Goal: Navigation & Orientation: Find specific page/section

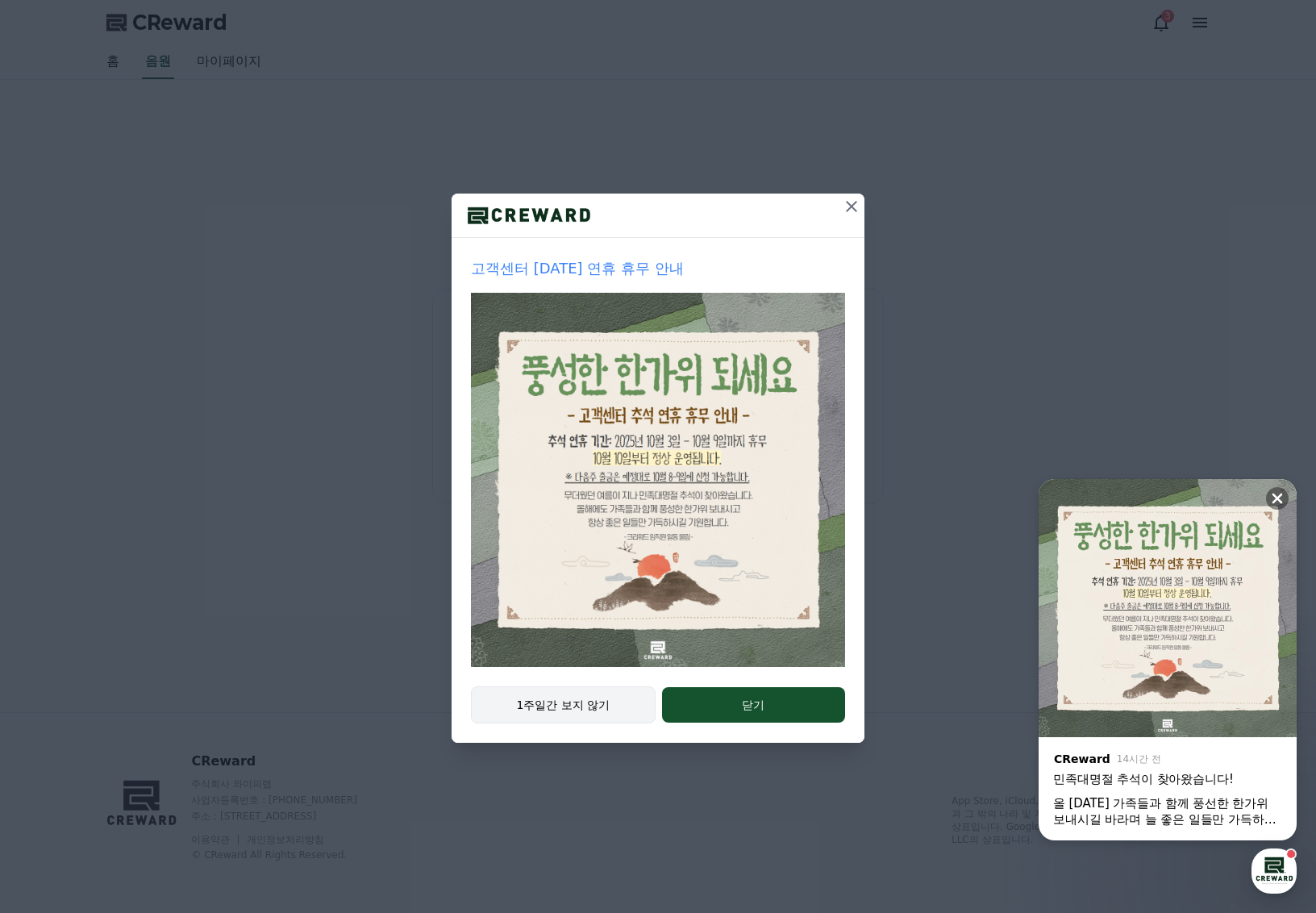
click at [567, 708] on button "1주일간 보지 않기" at bounding box center [563, 705] width 185 height 37
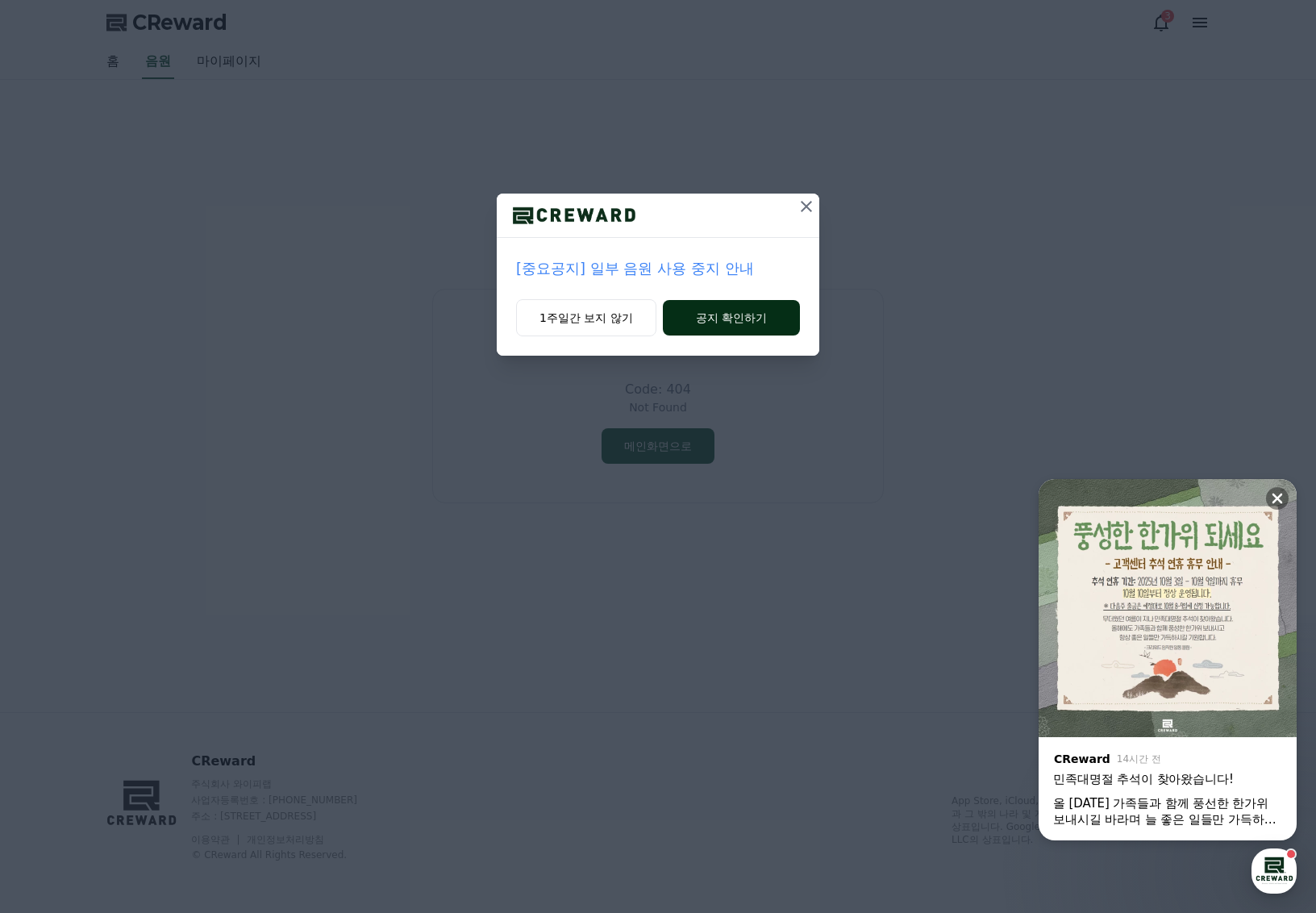
click at [715, 314] on button "공지 확인하기" at bounding box center [731, 318] width 137 height 36
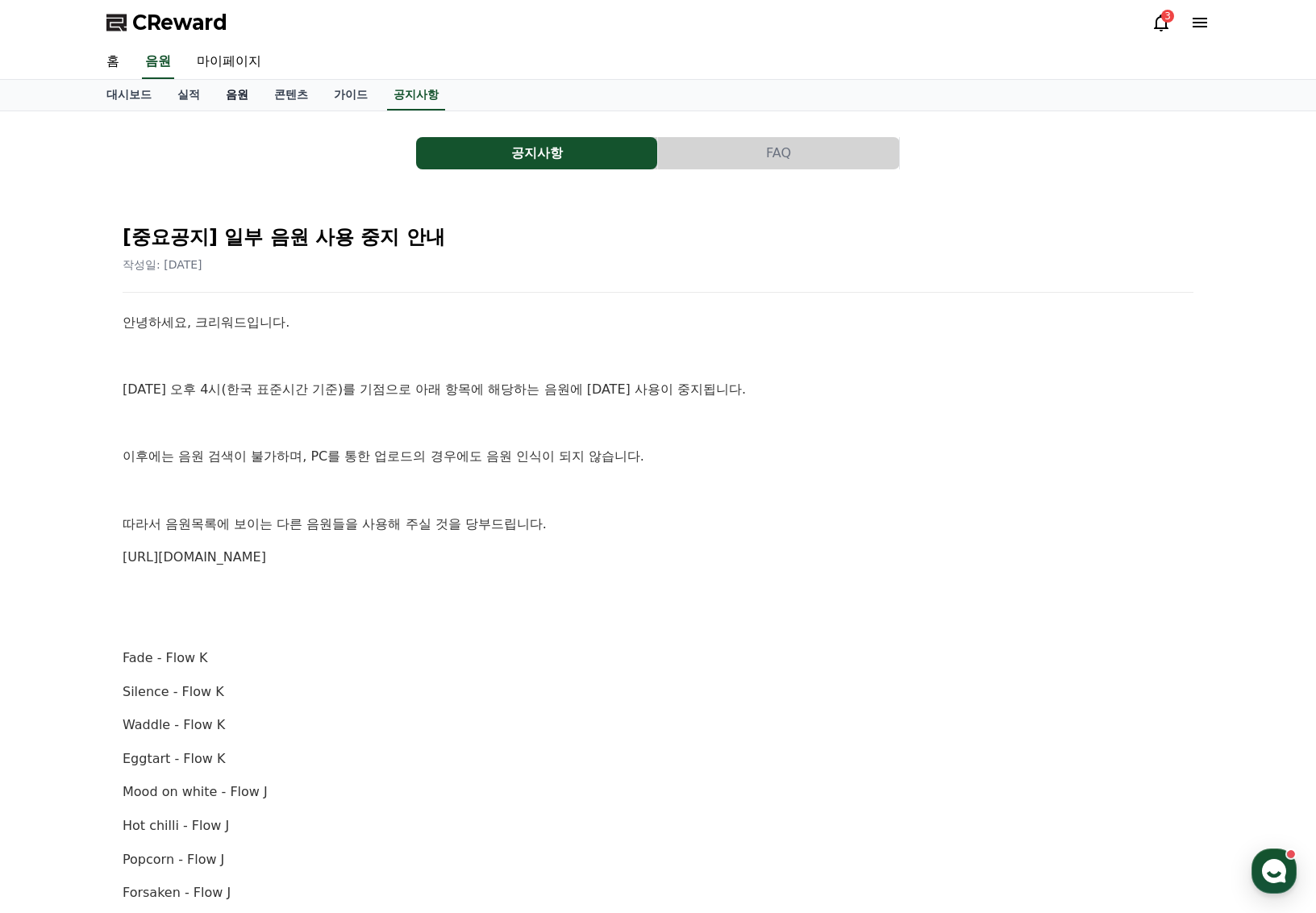
click at [226, 93] on link "음원" at bounding box center [237, 95] width 49 height 30
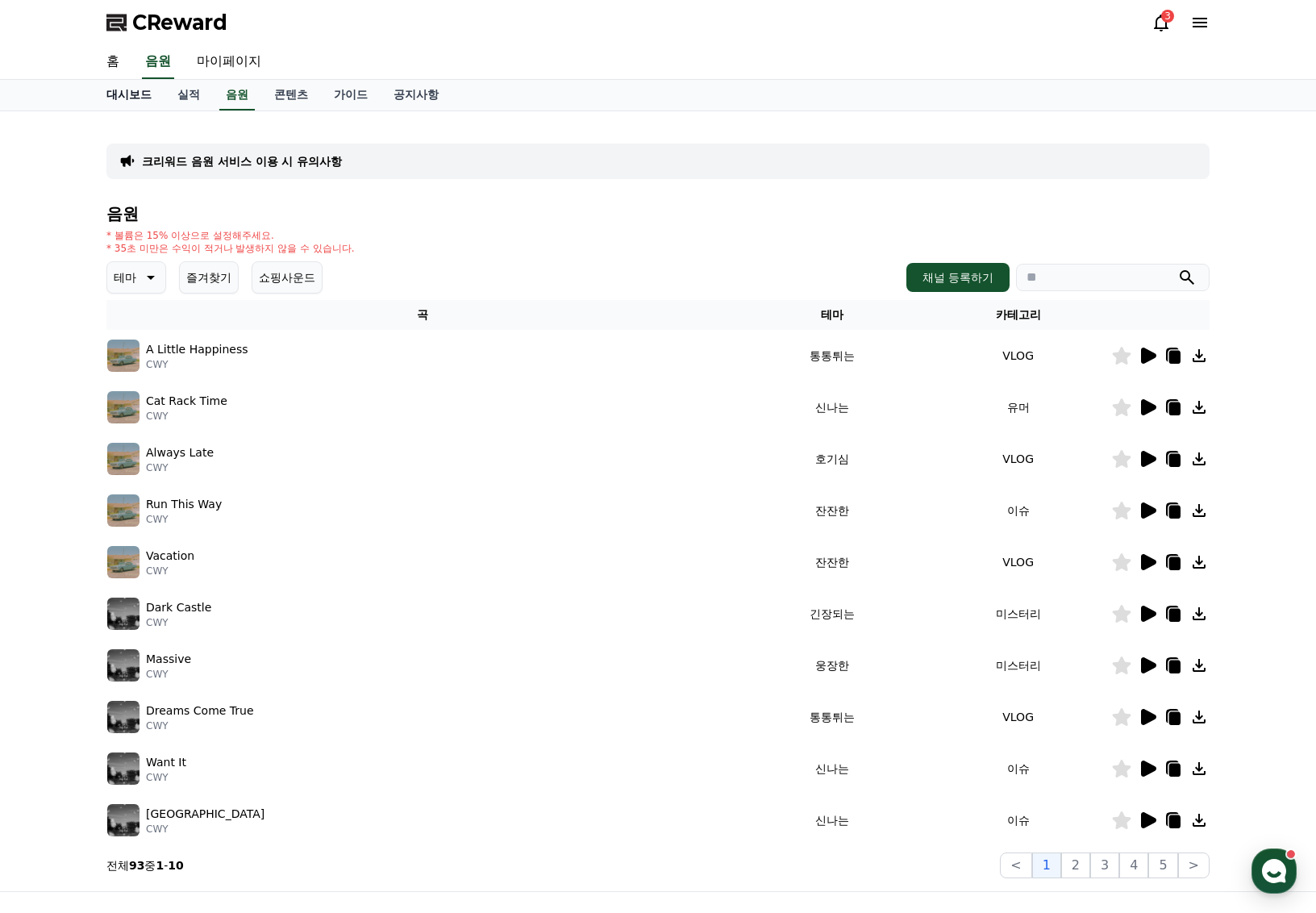
click at [130, 90] on link "대시보드" at bounding box center [129, 95] width 71 height 30
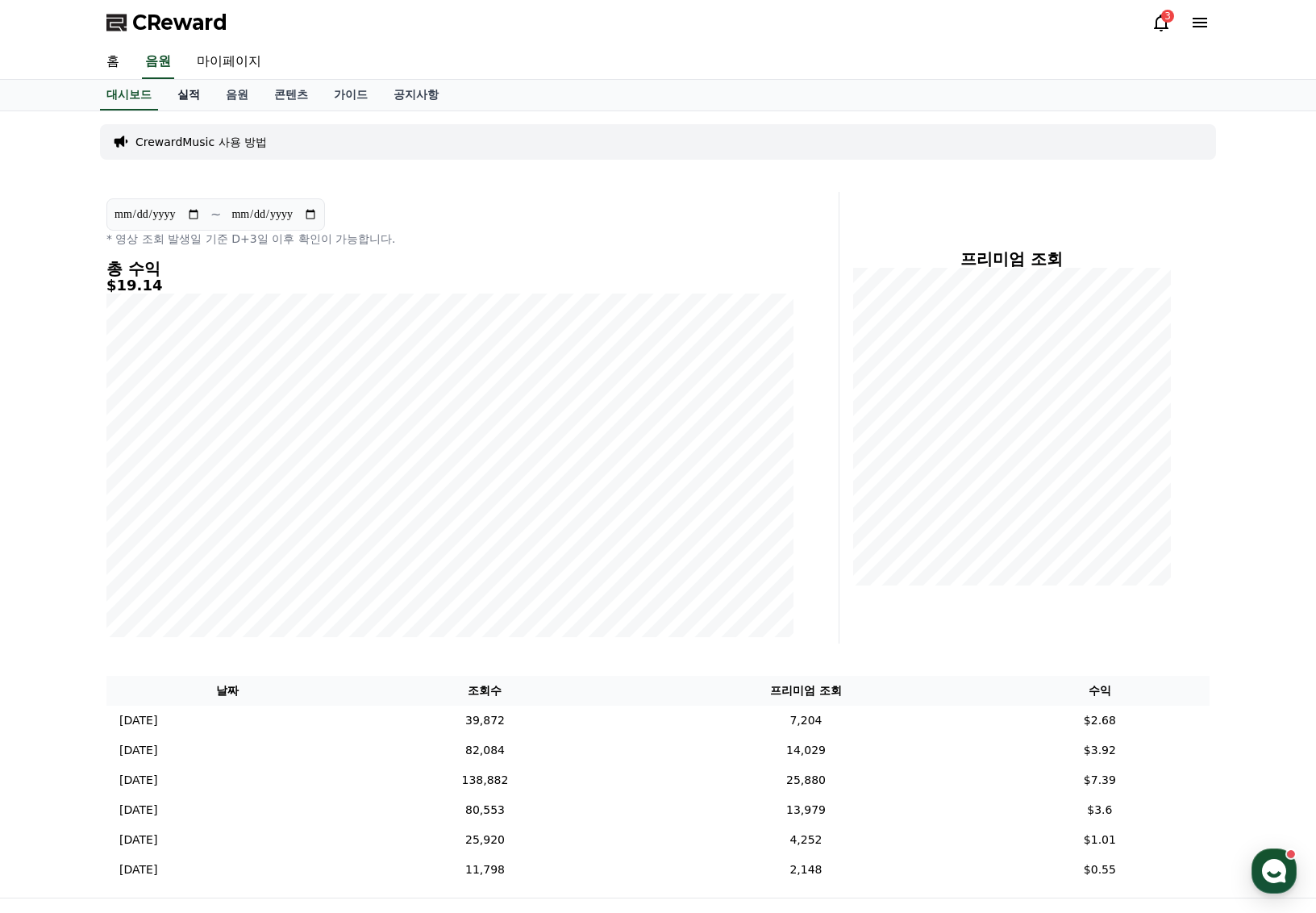
click at [175, 95] on link "실적" at bounding box center [189, 95] width 49 height 30
